Goal: Information Seeking & Learning: Get advice/opinions

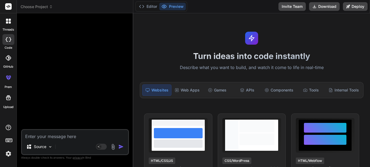
click at [92, 134] on textarea at bounding box center [75, 134] width 106 height 9
type textarea "hi"
type textarea "x"
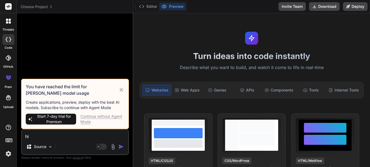
type textarea "hi"
click at [91, 120] on div "Continue without Agent Mode" at bounding box center [102, 119] width 44 height 11
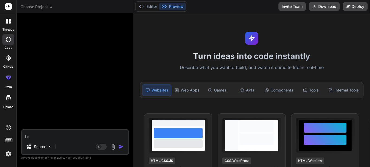
click at [67, 137] on textarea "hi" at bounding box center [75, 134] width 106 height 9
click at [121, 149] on img "button" at bounding box center [120, 146] width 5 height 5
type textarea "x"
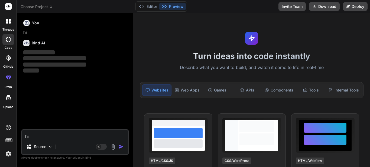
click at [66, 135] on textarea "hi" at bounding box center [75, 134] width 106 height 9
type textarea "y"
type textarea "x"
type textarea "yo"
type textarea "x"
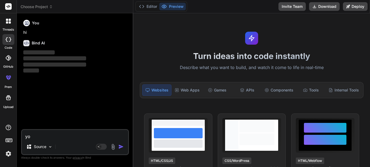
type textarea "you"
type textarea "x"
type textarea "you"
type textarea "x"
type textarea "you k"
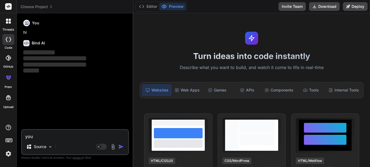
type textarea "x"
type textarea "you kn"
type textarea "x"
type textarea "you kno"
type textarea "x"
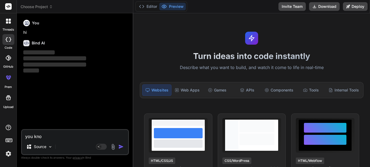
type textarea "you kno w"
type textarea "x"
type textarea "you kno"
type textarea "x"
type textarea "you kno"
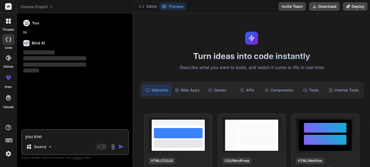
type textarea "x"
type textarea "you know"
type textarea "x"
type textarea "you know"
type textarea "x"
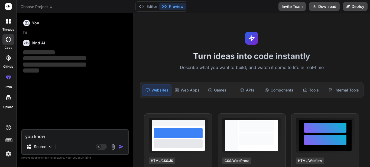
type textarea "you know t"
type textarea "x"
type textarea "you know th"
type textarea "x"
type textarea "you know the"
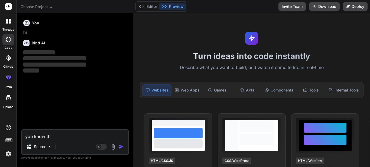
type textarea "x"
type textarea "you know the"
type textarea "x"
type textarea "you know the d"
type textarea "x"
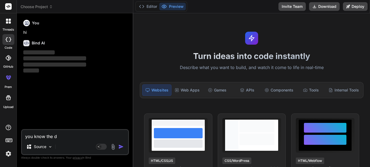
type textarea "you know the do"
type textarea "x"
type textarea "you know the dot"
type textarea "x"
type textarea "you know the dotn"
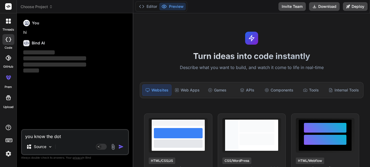
type textarea "x"
type textarea "you know the dotne"
type textarea "x"
type textarea "you know the dotnet"
type textarea "x"
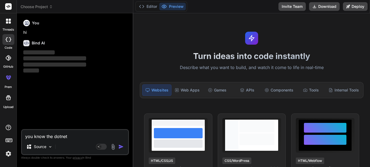
type textarea "you know the dotnet"
type textarea "x"
type textarea "you know the dotnet c"
type textarea "x"
type textarea "you know the dotnet c#"
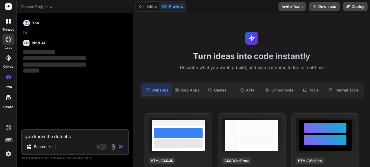
type textarea "x"
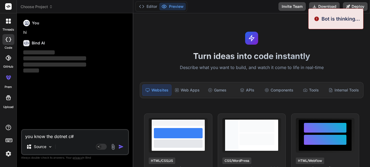
type textarea "you know the dotnet c#"
click at [111, 50] on p "‌" at bounding box center [75, 53] width 104 height 6
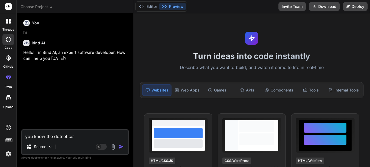
click at [78, 137] on textarea "you know the dotnet c#" at bounding box center [75, 134] width 106 height 9
click at [123, 148] on img "button" at bounding box center [120, 146] width 5 height 5
type textarea "x"
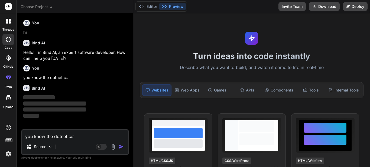
type textarea "x"
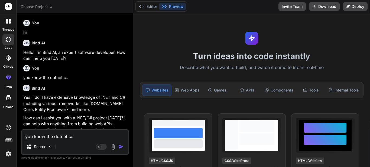
scroll to position [1, 0]
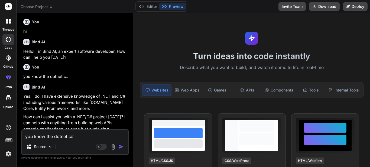
click at [67, 138] on textarea "you know the dotnet c#" at bounding box center [75, 134] width 106 height 9
type textarea "y"
type textarea "x"
type textarea "yo"
type textarea "x"
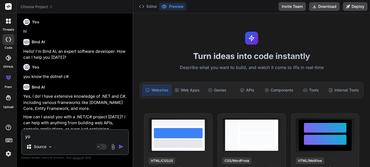
type textarea "you"
type textarea "x"
type textarea "yous"
type textarea "x"
type textarea "yous"
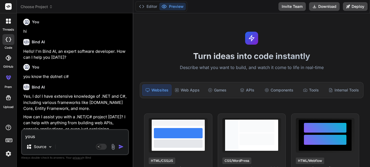
type textarea "x"
type textarea "yous"
type textarea "x"
type textarea "you"
type textarea "x"
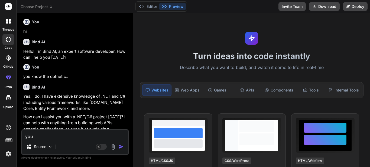
type textarea "you"
type textarea "x"
type textarea "you k"
type textarea "x"
type textarea "you kn"
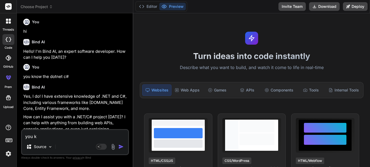
type textarea "x"
type textarea "you kno"
type textarea "x"
type textarea "you know"
type textarea "x"
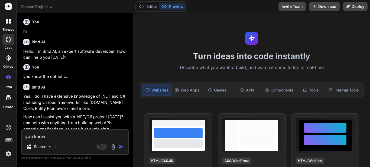
type textarea "you know"
type textarea "x"
type textarea "you know h"
type textarea "x"
type textarea "you know [PERSON_NAME]"
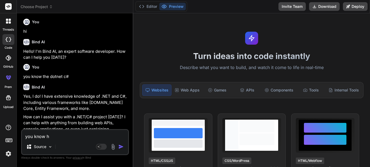
type textarea "x"
type textarea "you know hoe"
type textarea "x"
type textarea "you know hoe"
type textarea "x"
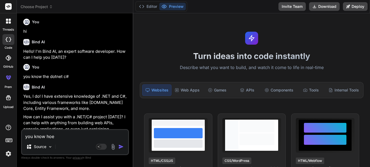
type textarea "you know hoe t"
type textarea "x"
type textarea "you know hoe to"
type textarea "x"
type textarea "you know hoe to"
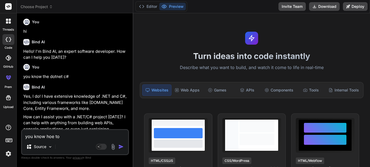
type textarea "x"
type textarea "you know hoe to"
type textarea "x"
type textarea "you know hoe t"
type textarea "x"
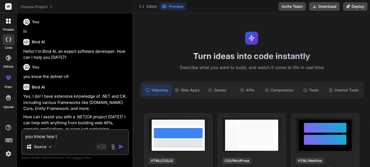
type textarea "you know hoe"
type textarea "x"
type textarea "you know hoe"
type textarea "x"
type textarea "you know [PERSON_NAME]"
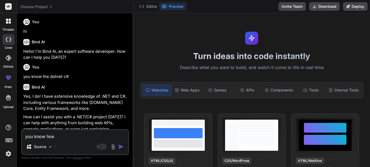
type textarea "x"
type textarea "you know how"
type textarea "x"
type textarea "you know how"
type textarea "x"
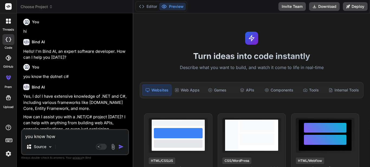
type textarea "you know how t"
type textarea "x"
type textarea "you know how to"
type textarea "x"
type textarea "you know how to"
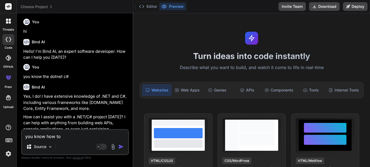
type textarea "x"
type textarea "you know how to s"
type textarea "x"
type textarea "you know how to se"
type textarea "x"
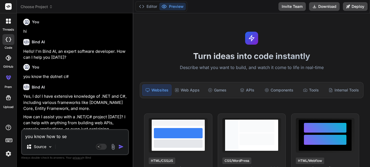
type textarea "you know how to [PERSON_NAME]"
type textarea "x"
type textarea "you know how to send"
type textarea "x"
type textarea "you know how to send"
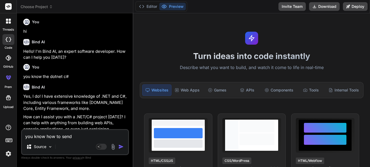
type textarea "x"
type textarea "you know how to send e"
type textarea "x"
type textarea "you know how to send em"
type textarea "x"
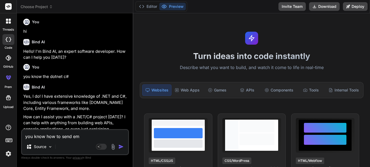
type textarea "you know how to send [PERSON_NAME]"
type textarea "x"
type textarea "you know how to send [PERSON_NAME]"
type textarea "x"
type textarea "you know how to send email"
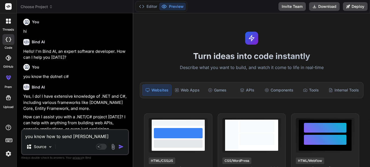
type textarea "x"
type textarea "you know how to send email"
type textarea "x"
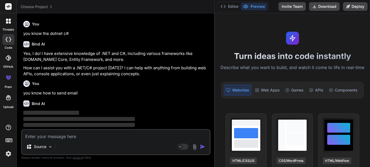
scroll to position [50, 0]
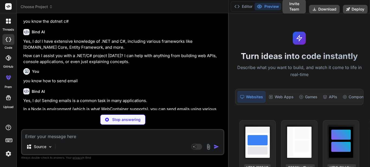
type textarea "x"
drag, startPoint x: 133, startPoint y: 64, endPoint x: 317, endPoint y: 69, distance: 184.6
click at [317, 69] on div "Choose Project Created with Pixso. Bind AI Web Search Created with Pixso. Code …" at bounding box center [193, 83] width 353 height 167
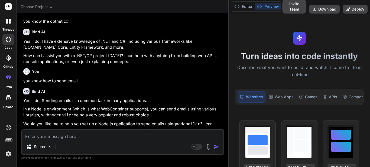
scroll to position [55, 0]
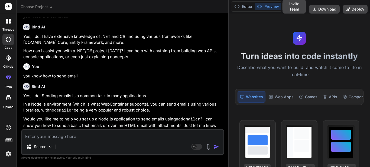
click at [109, 136] on textarea at bounding box center [122, 134] width 201 height 9
type textarea "i"
type textarea "x"
type textarea "in"
type textarea "x"
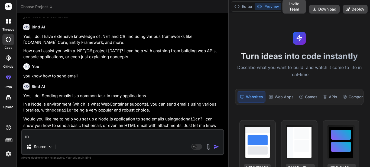
type textarea "in"
type textarea "x"
type textarea "in d"
type textarea "x"
type textarea "in do"
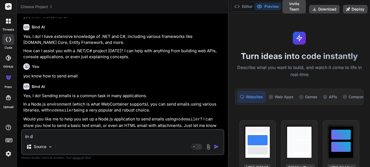
type textarea "x"
type textarea "in dot"
type textarea "x"
type textarea "in dotn"
type textarea "x"
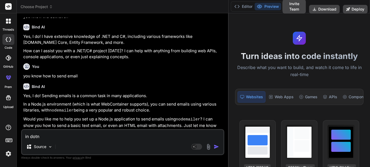
type textarea "in [GEOGRAPHIC_DATA]"
type textarea "x"
type textarea "in dotnet"
type textarea "x"
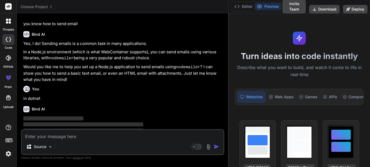
scroll to position [110, 0]
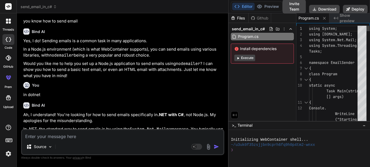
type textarea "x"
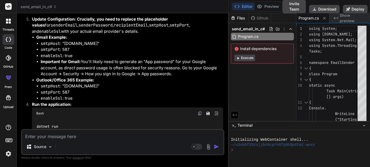
scroll to position [381, 0]
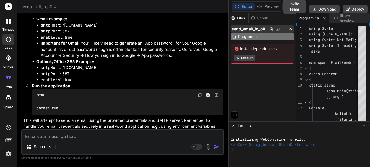
click at [291, 28] on icon at bounding box center [290, 29] width 4 height 4
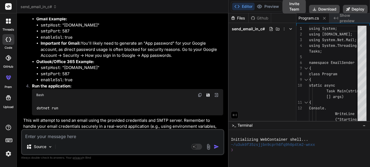
click at [289, 28] on icon at bounding box center [290, 29] width 4 height 4
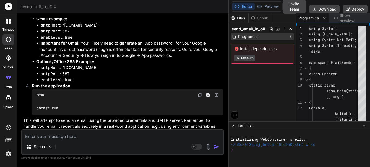
click at [276, 33] on div "Program.cs" at bounding box center [262, 37] width 63 height 8
type textarea "using System; using [DOMAIN_NAME]; using System.Net.Mail; using System.Threadin…"
drag, startPoint x: 319, startPoint y: 50, endPoint x: 333, endPoint y: 98, distance: 50.5
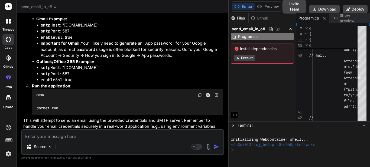
click at [123, 136] on textarea at bounding box center [122, 134] width 201 height 9
type textarea "o"
type textarea "x"
type textarea "ok"
type textarea "x"
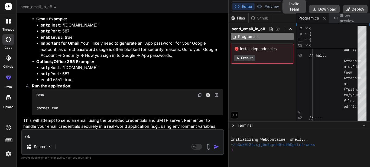
type textarea "oka"
type textarea "x"
type textarea "okay"
type textarea "x"
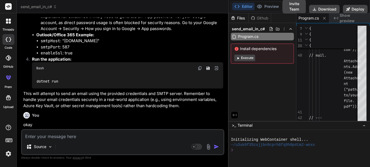
scroll to position [436, 0]
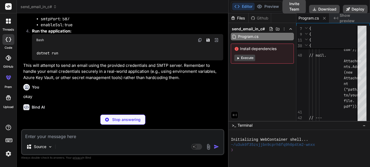
type textarea "x"
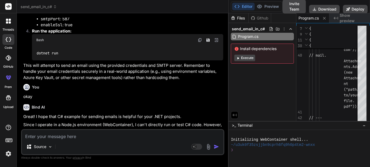
click at [66, 131] on textarea at bounding box center [122, 134] width 201 height 9
paste textarea "[HttpPost] public JsonResult CreateVendor([FromBody] List<CreateVendorInfoModel…"
type textarea "[HttpPost] public JsonResult CreateVendor([FromBody] List<CreateVendorInfoModel…"
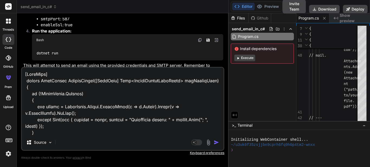
scroll to position [855, 0]
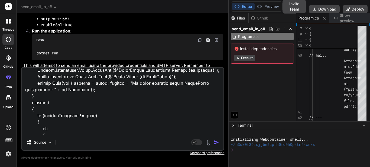
type textarea "x"
type textarea "[HttpPost] public JsonResult CreateVendor([FromBody] List<CreateVendorInfoModel…"
type textarea "x"
type textarea "[HttpPost] public JsonResult CreateVendor([FromBody] List<CreateVendorInfoModel…"
type textarea "x"
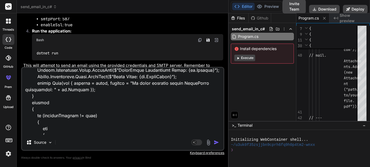
type textarea "[HttpPost] public JsonResult CreateVendor([FromBody] List<CreateVendorInfoModel…"
type textarea "x"
type textarea "[HttpPost] public JsonResult CreateVendor([FromBody] List<CreateVendorInfoModel…"
type textarea "x"
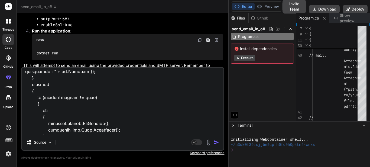
type textarea "[HttpPost] public JsonResult CreateVendor([FromBody] List<CreateVendorInfoModel…"
type textarea "x"
type textarea "[HttpPost] public JsonResult CreateVendor([FromBody] List<CreateVendorInfoModel…"
type textarea "x"
type textarea "[HttpPost] public JsonResult CreateVendor([FromBody] List<CreateVendorInfoModel…"
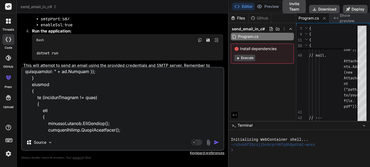
type textarea "x"
type textarea "[HttpPost] public JsonResult CreateVendor([FromBody] List<CreateVendorInfoModel…"
type textarea "x"
type textarea "[HttpPost] public JsonResult CreateVendor([FromBody] List<CreateVendorInfoModel…"
type textarea "x"
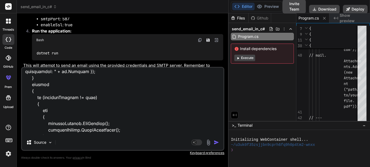
type textarea "[HttpPost] public JsonResult CreateVendor([FromBody] List<CreateVendorInfoModel…"
type textarea "x"
type textarea "[HttpPost] public JsonResult CreateVendor([FromBody] List<CreateVendorInfoModel…"
type textarea "x"
type textarea "[HttpPost] public JsonResult CreateVendor([FromBody] List<CreateVendorInfoModel…"
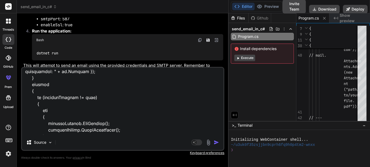
type textarea "x"
type textarea "[HttpPost] public JsonResult CreateVendor([FromBody] List<CreateVendorInfoModel…"
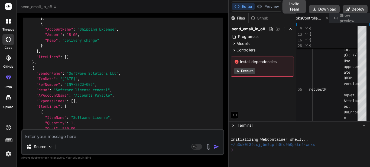
scroll to position [1319, 0]
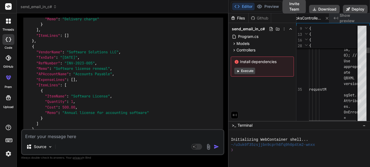
click at [310, 17] on span "QuickBooksController.cs" at bounding box center [301, 17] width 41 height 5
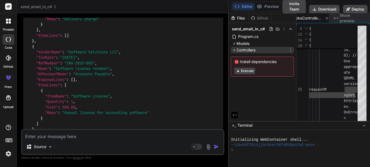
click at [233, 48] on icon at bounding box center [234, 50] width 5 height 5
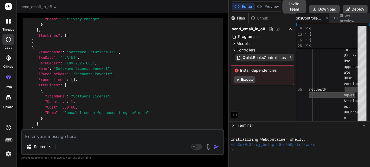
click at [253, 56] on span "QuickBooksController.cs" at bounding box center [264, 57] width 44 height 6
click at [369, 70] on div at bounding box center [367, 75] width 3 height 98
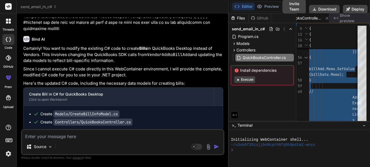
scroll to position [959, 0]
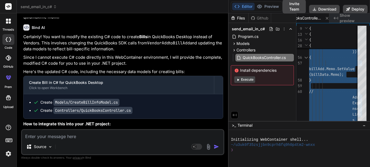
click at [164, 139] on textarea at bounding box center [122, 134] width 201 height 9
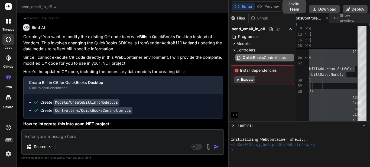
paste textarea "using System; using System.Collections.Generic; using System.Linq; using System…"
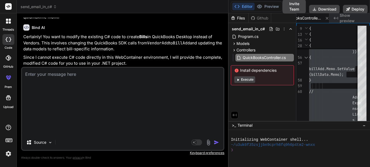
scroll to position [0, 0]
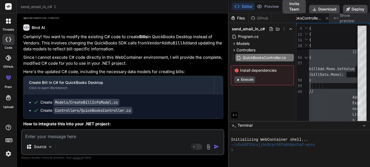
paste textarea "using System; using System.Collections.Generic; using System.ComponentModel.Dat…"
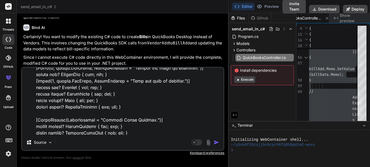
scroll to position [186, 0]
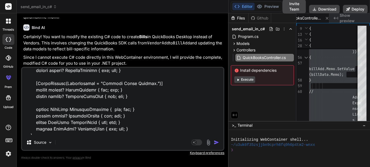
click at [93, 139] on div "Source" at bounding box center [122, 143] width 201 height 13
click at [96, 132] on textarea at bounding box center [122, 101] width 201 height 67
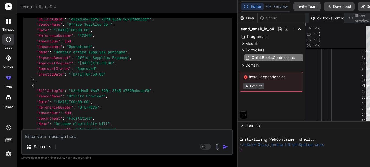
scroll to position [1961, 0]
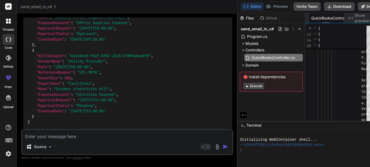
click at [311, 18] on span "QuickBooksController.cs" at bounding box center [331, 17] width 41 height 5
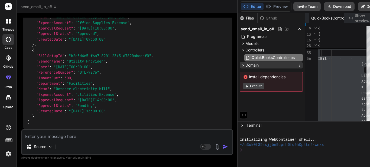
click at [242, 64] on icon at bounding box center [242, 65] width 1 height 2
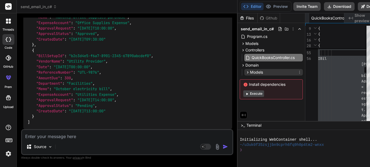
click at [245, 70] on icon at bounding box center [247, 72] width 5 height 5
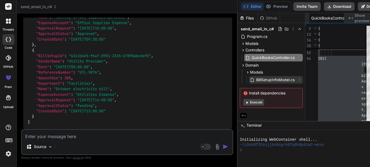
click at [250, 77] on div "BillSetupInfoModel.cs" at bounding box center [272, 80] width 45 height 6
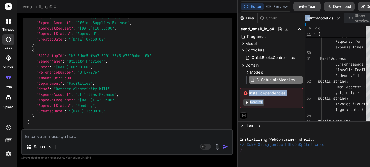
drag, startPoint x: 297, startPoint y: 15, endPoint x: 267, endPoint y: 19, distance: 30.0
click at [267, 19] on div "Files Github send_email_in_c# Program.cs Models CreateBillInfoModel.cs Controll…" at bounding box center [310, 67] width 147 height 108
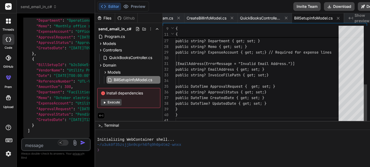
scroll to position [4737, 0]
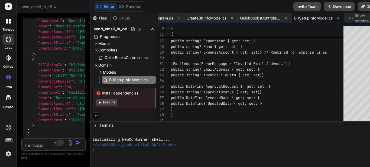
drag, startPoint x: 228, startPoint y: 57, endPoint x: 20, endPoint y: 64, distance: 207.6
click at [20, 64] on div "Bind AI Web Search Created with Pixso. Code Generator You hi Bind AI Hello! I'm…" at bounding box center [54, 90] width 74 height 154
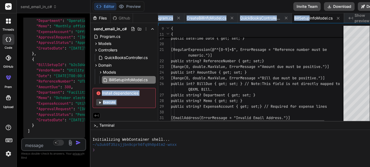
click at [231, 83] on div "[Range(0, double.MaxValue, ErrorMessage = "Bill due must be positive.")] public…" at bounding box center [269, 57] width 197 height 248
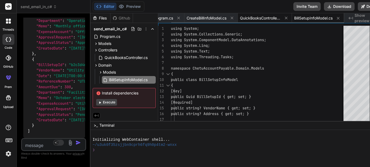
click at [241, 17] on span "QuickBooksController.cs" at bounding box center [260, 17] width 41 height 5
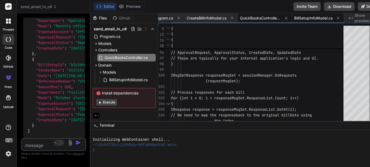
click at [301, 22] on div "BillSetupInfoModel.cs" at bounding box center [318, 18] width 52 height 10
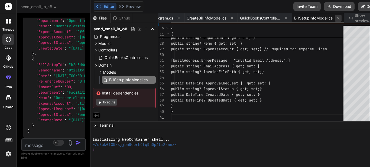
click at [335, 18] on icon at bounding box center [337, 18] width 5 height 5
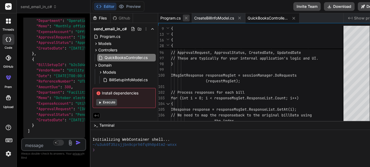
click at [184, 20] on icon at bounding box center [186, 18] width 5 height 5
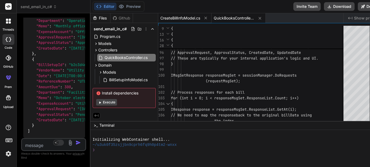
click at [190, 20] on span "CreateBillInfoModel.cs" at bounding box center [180, 17] width 40 height 5
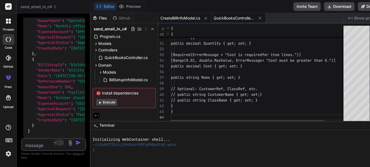
click at [229, 19] on span "QuickBooksController.cs" at bounding box center [233, 17] width 41 height 5
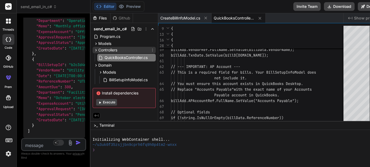
click at [95, 49] on icon at bounding box center [95, 50] width 1 height 2
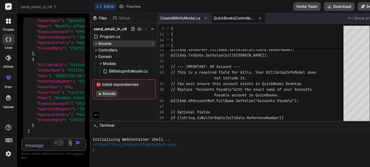
click at [95, 43] on icon at bounding box center [95, 43] width 1 height 2
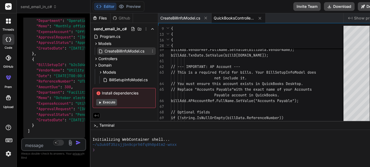
click at [100, 49] on icon at bounding box center [101, 51] width 6 height 5
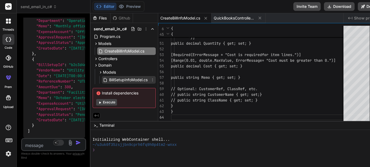
click at [108, 77] on span "BillSetupInfoModel.cs" at bounding box center [127, 80] width 39 height 6
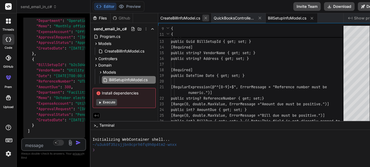
click at [202, 15] on button at bounding box center [205, 18] width 7 height 7
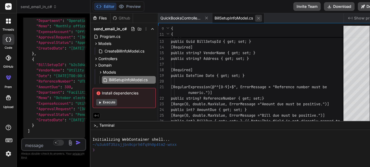
click at [256, 19] on icon at bounding box center [258, 18] width 5 height 5
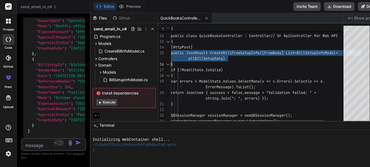
click at [354, 17] on span "Show preview" at bounding box center [367, 17] width 27 height 5
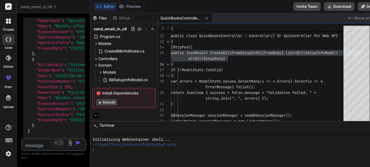
click at [343, 18] on div "Created with Pixso. Show preview" at bounding box center [363, 18] width 41 height 10
click at [101, 6] on button "Editor" at bounding box center [105, 7] width 22 height 8
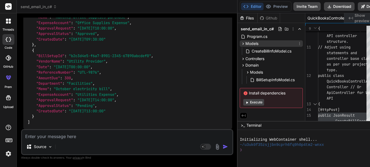
scroll to position [1961, 0]
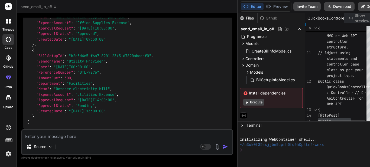
drag, startPoint x: 87, startPoint y: 29, endPoint x: 302, endPoint y: 45, distance: 215.6
click at [302, 45] on div "send_email_in_c# Created with Pixso. Bind AI Web Search Created with Pixso. Cod…" at bounding box center [201, 83] width 368 height 167
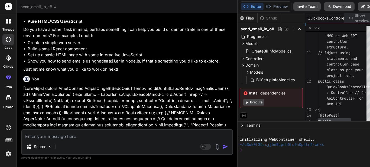
scroll to position [410, 0]
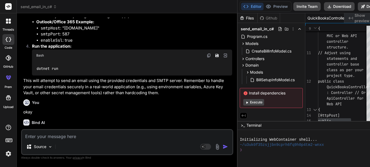
click at [75, 135] on textarea at bounding box center [127, 134] width 210 height 9
paste textarea "'Interop' is inaccessible due to its protection level"
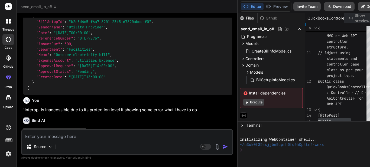
scroll to position [2016, 0]
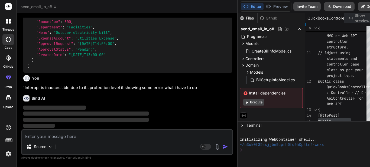
click at [77, 133] on textarea at bounding box center [127, 134] width 210 height 9
paste textarea "The type or namespace name 'IBillExpenseLineAdd' could not be found (are you mi…"
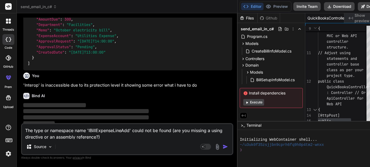
paste textarea "The type or namespace name 'IORBillLineAdd' could not be found (are you missing…"
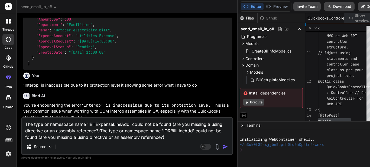
paste textarea "'IBillAdd' does not contain a definition for 'ORBillLineAddList' and no accessi…"
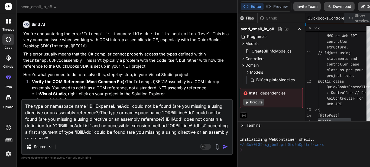
scroll to position [2088, 0]
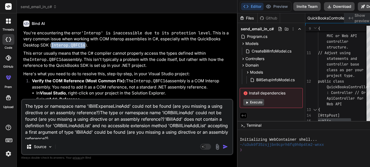
drag, startPoint x: 109, startPoint y: 49, endPoint x: 75, endPoint y: 49, distance: 33.8
click at [75, 48] on code "Interop.QBFC16" at bounding box center [68, 44] width 34 height 5
copy code "Interop.QBFC16"
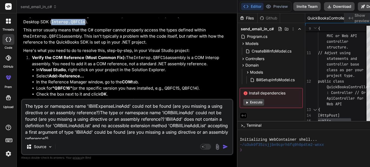
scroll to position [2075, 0]
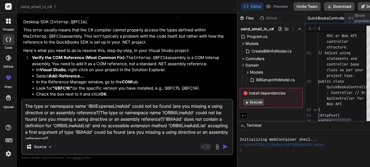
scroll to position [2147, 0]
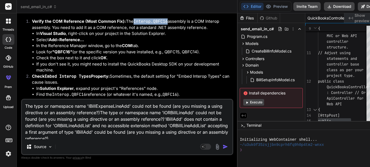
drag, startPoint x: 39, startPoint y: 30, endPoint x: 84, endPoint y: 49, distance: 48.6
click at [74, 31] on p "Verify the COM Reference (Most Common Fix): The Interop.QBFC16 assembly is a CO…" at bounding box center [132, 24] width 200 height 12
copy code "Interop.QBFC16"
click at [87, 43] on li "Select Add > Reference..." at bounding box center [134, 40] width 196 height 6
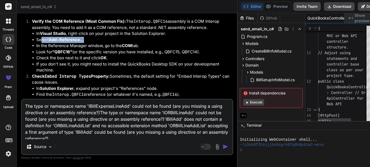
drag, startPoint x: 85, startPoint y: 50, endPoint x: 35, endPoint y: 53, distance: 50.1
click at [39, 52] on ul "In Visual Studio , right-click on your project in the Solution Explorer. Select…" at bounding box center [132, 52] width 200 height 43
click at [108, 43] on li "Select Add > Reference..." at bounding box center [134, 40] width 196 height 6
drag, startPoint x: 89, startPoint y: 48, endPoint x: 22, endPoint y: 51, distance: 67.2
click at [22, 51] on div "You hi Bind AI Hello! I'm Bind AI, an expert software developer. How can I help…" at bounding box center [127, 58] width 211 height 81
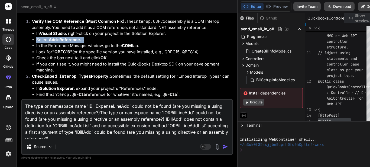
click at [146, 43] on li "Select Add > Reference..." at bounding box center [134, 40] width 196 height 6
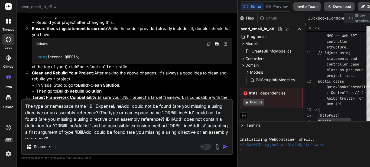
scroll to position [2256, 0]
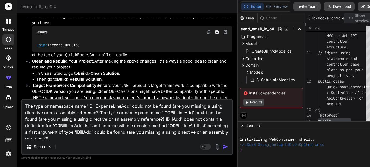
click at [206, 34] on img at bounding box center [208, 32] width 4 height 4
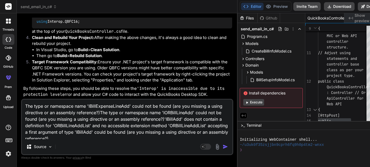
scroll to position [2292, 0]
drag, startPoint x: 80, startPoint y: 134, endPoint x: 95, endPoint y: 134, distance: 15.7
click at [80, 134] on textarea "The type or namespace name 'IBillExpenseLineAdd' could not be found (are you mi…" at bounding box center [127, 119] width 210 height 39
click at [222, 146] on img "button" at bounding box center [224, 146] width 5 height 5
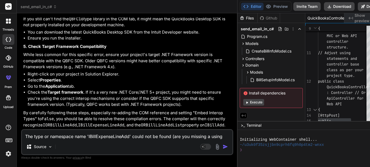
scroll to position [2723, 0]
click at [167, 128] on p "By carefully following these steps, especially re-adding the COM reference and …" at bounding box center [127, 119] width 209 height 18
click at [163, 133] on textarea "The type or namespace name 'IBillExpenseLineAdd' could not be found (are you mi…" at bounding box center [127, 134] width 210 height 9
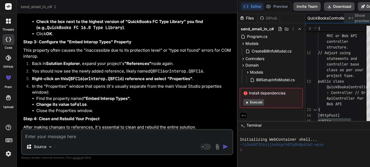
scroll to position [3139, 0]
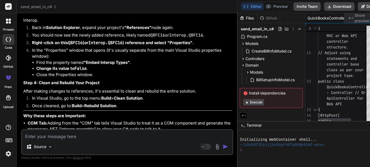
click at [78, 45] on code "QBFC16" at bounding box center [75, 42] width 15 height 5
click at [144, 72] on li "Change its value to False ." at bounding box center [134, 68] width 196 height 6
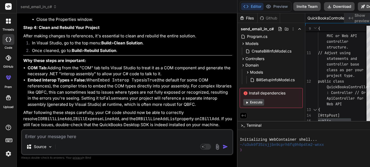
scroll to position [3176, 0]
